Goal: Information Seeking & Learning: Understand process/instructions

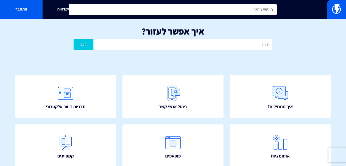
click at [208, 13] on input "text" at bounding box center [173, 10] width 208 height 12
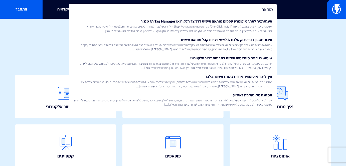
click at [241, 11] on input "מותאם" at bounding box center [173, 10] width 208 height 12
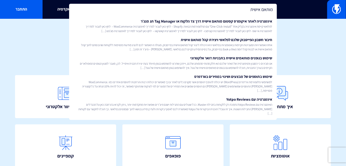
click at [186, 10] on input "מותאם אישית" at bounding box center [173, 10] width 208 height 12
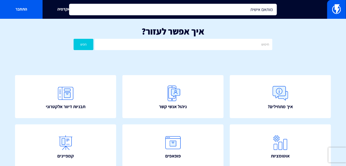
type input "מותאם אישית"
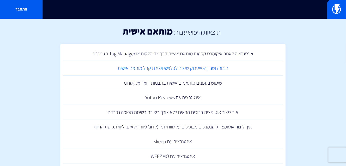
click at [194, 66] on link "חיבור חשבון הפייסבוק שלכם לפלאשי ויצירת קהל מותאם אישית" at bounding box center [173, 68] width 220 height 15
